Goal: Task Accomplishment & Management: Complete application form

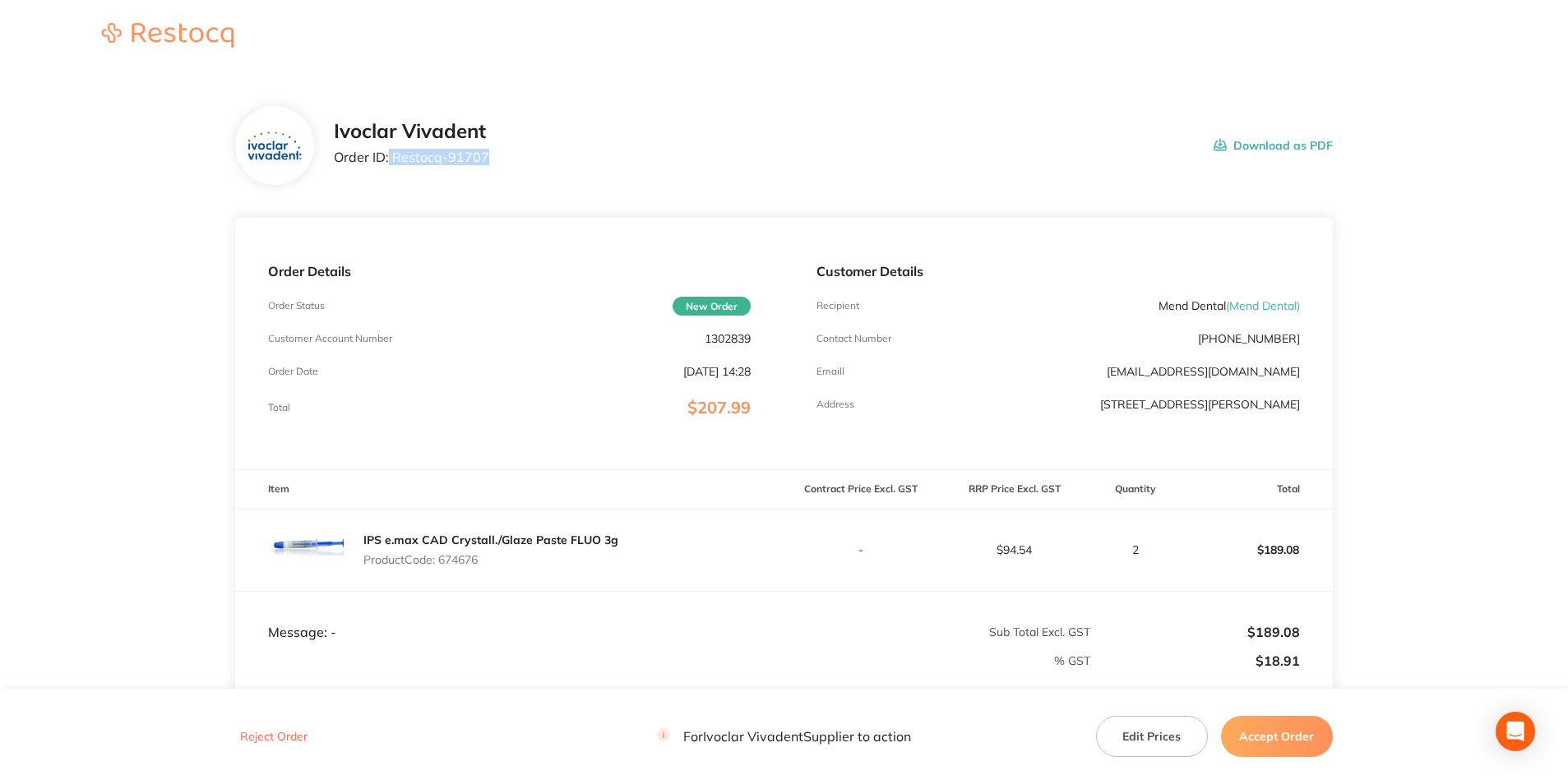
drag, startPoint x: 485, startPoint y: 154, endPoint x: 388, endPoint y: 154, distance: 97.0
click at [388, 154] on div "Ivoclar Vivadent Order ID: Restocq- 91707 Download as PDF" at bounding box center [833, 145] width 999 height 51
copy p "Restocq- 91707"
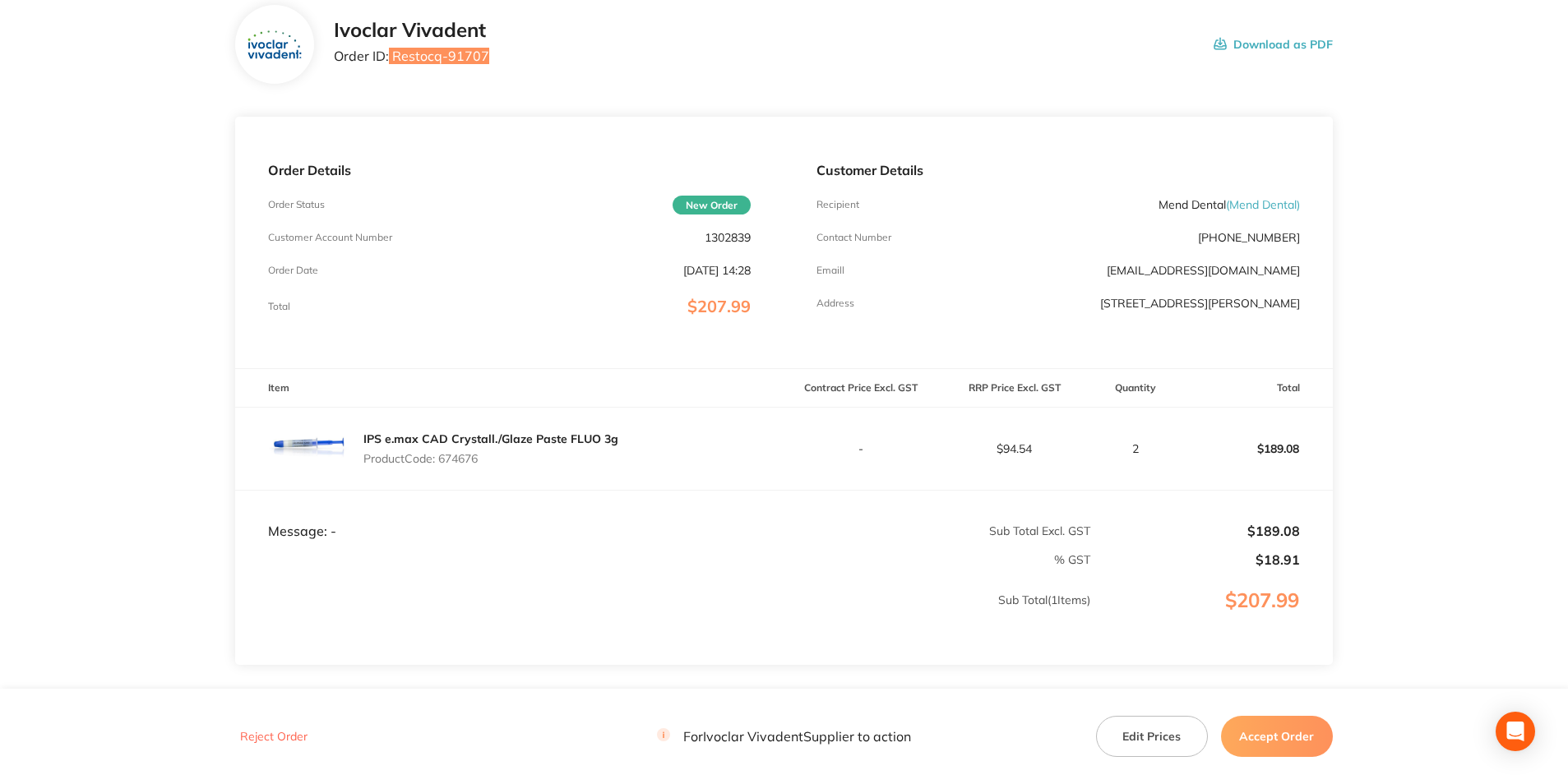
scroll to position [164, 0]
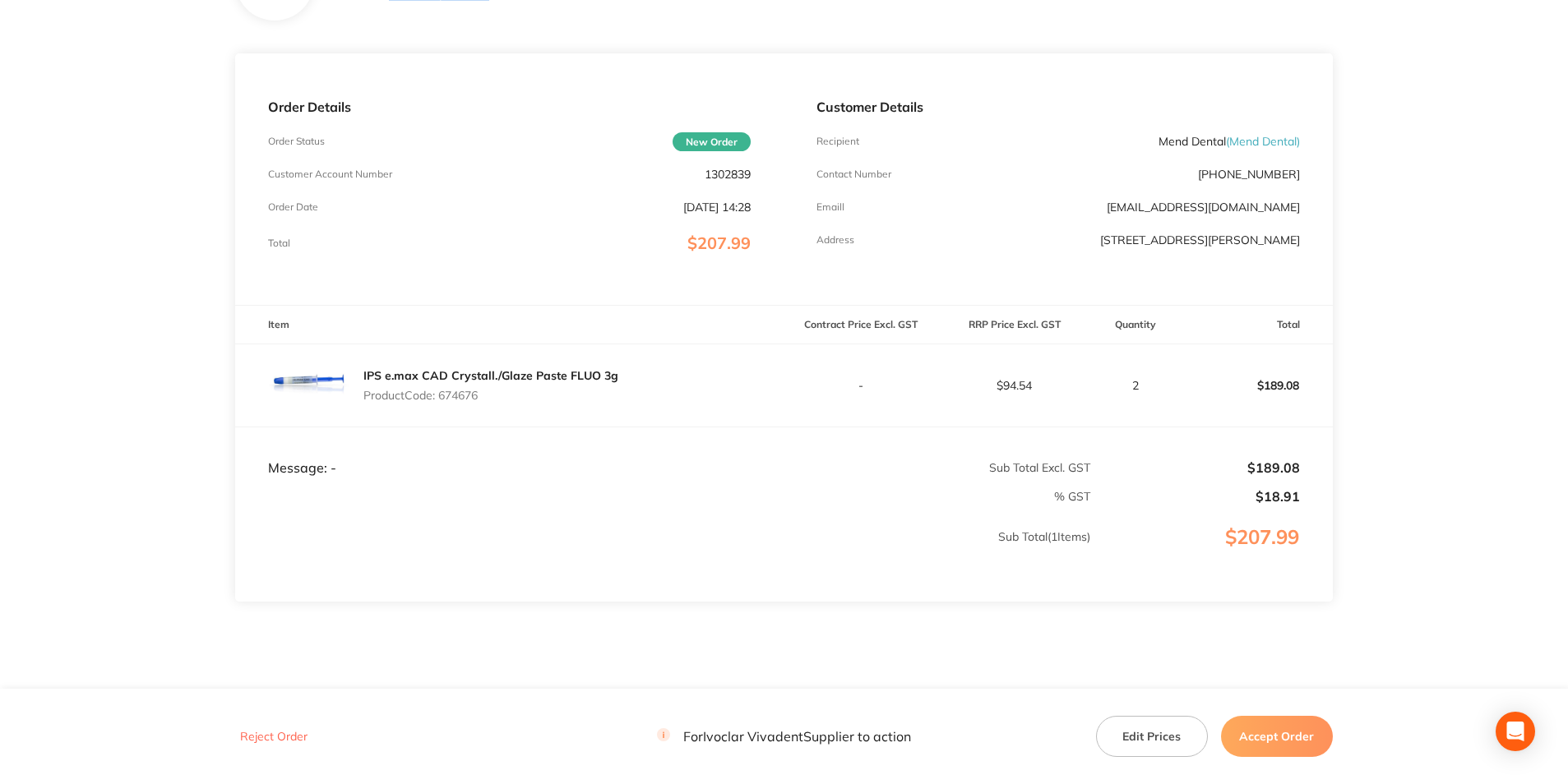
click at [1270, 739] on button "Accept Order" at bounding box center [1277, 737] width 112 height 41
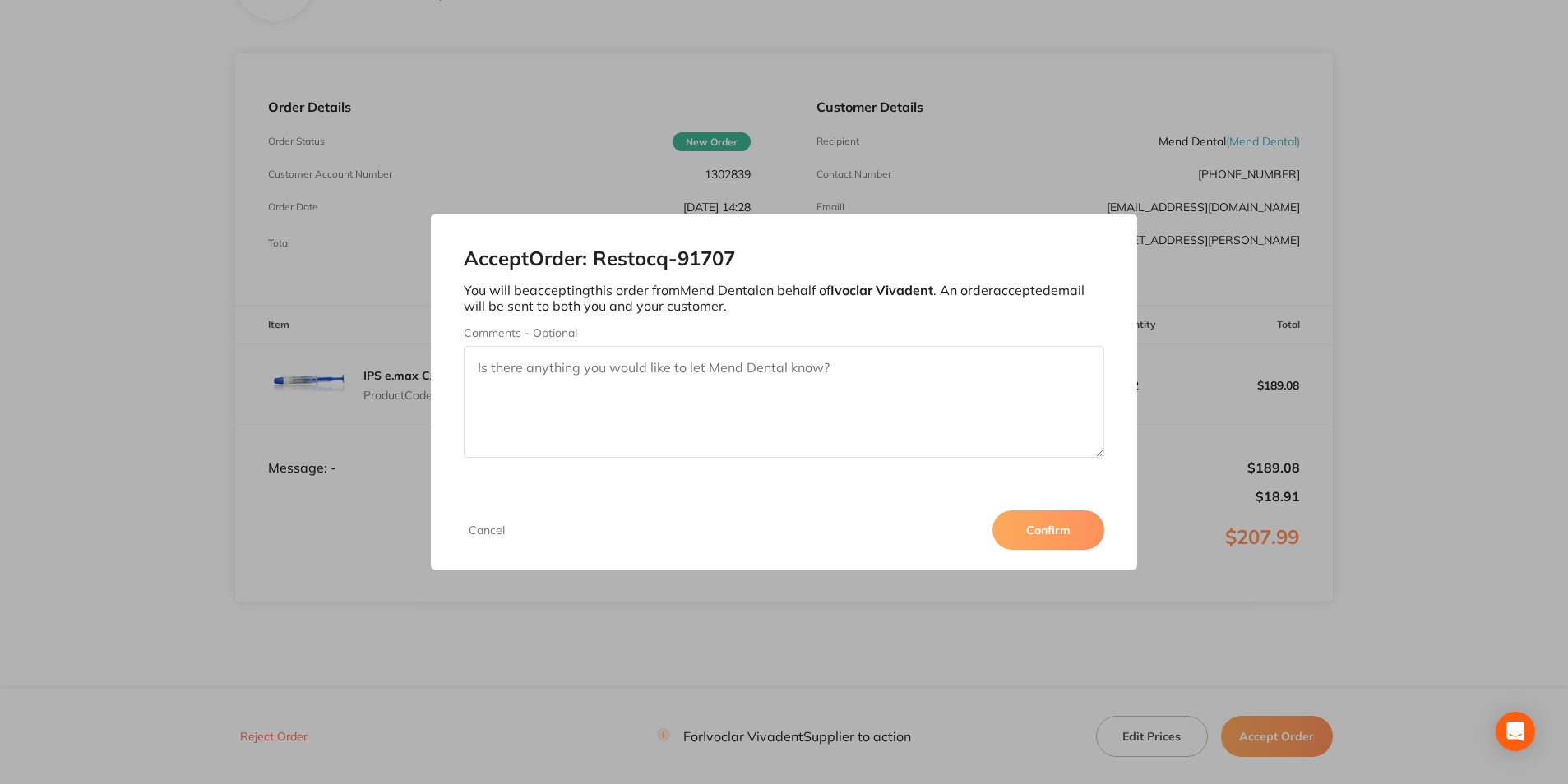
click at [808, 401] on textarea "Comments - Optional" at bounding box center [784, 402] width 640 height 112
click at [954, 356] on textarea "Comments - Optional" at bounding box center [784, 402] width 640 height 112
click at [526, 372] on textarea "3011284887" at bounding box center [784, 402] width 640 height 112
click at [525, 369] on textarea "3011284887" at bounding box center [784, 402] width 640 height 112
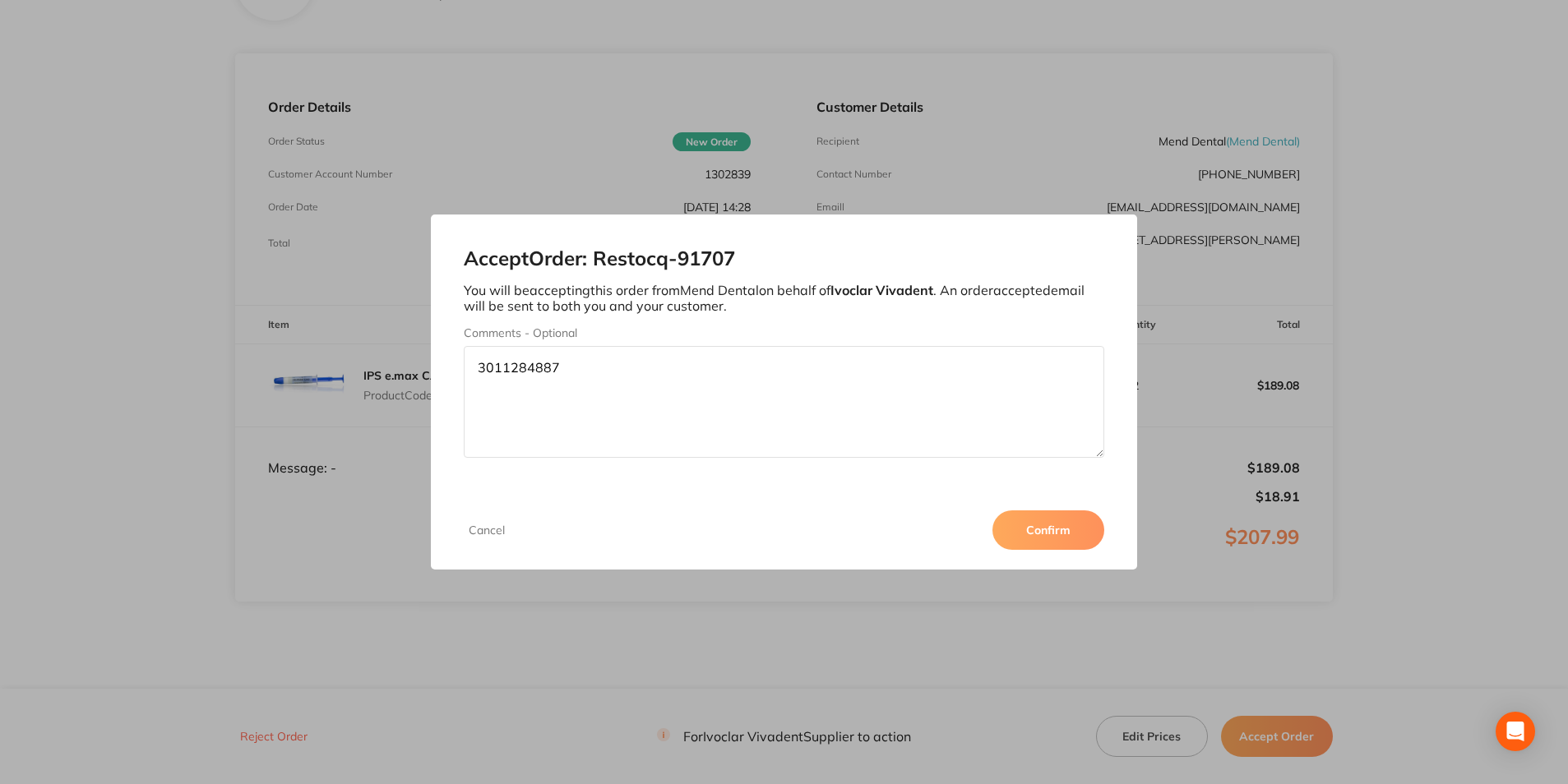
click at [525, 369] on textarea "3011284887" at bounding box center [784, 402] width 640 height 112
type textarea "3011284887"
click at [1078, 526] on button "Confirm" at bounding box center [1048, 530] width 112 height 40
